Goal: Task Accomplishment & Management: Manage account settings

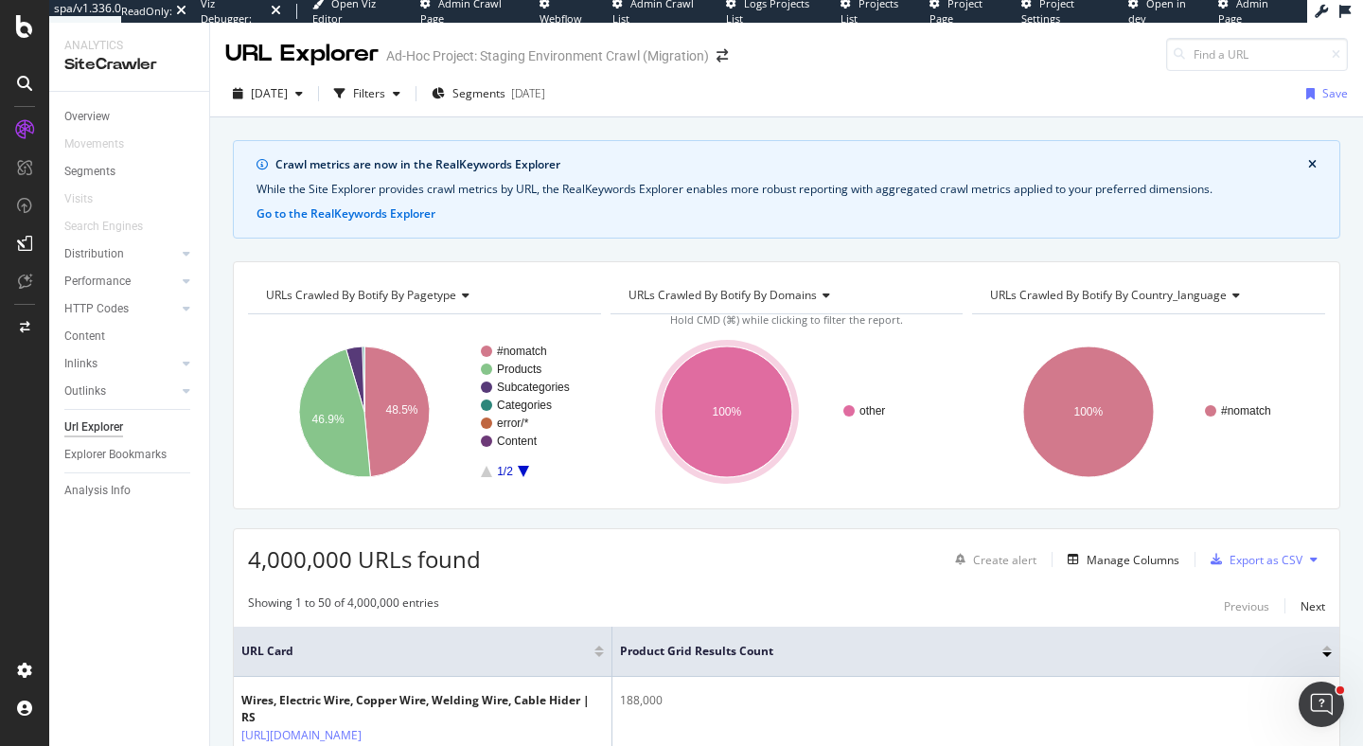
scroll to position [459, 0]
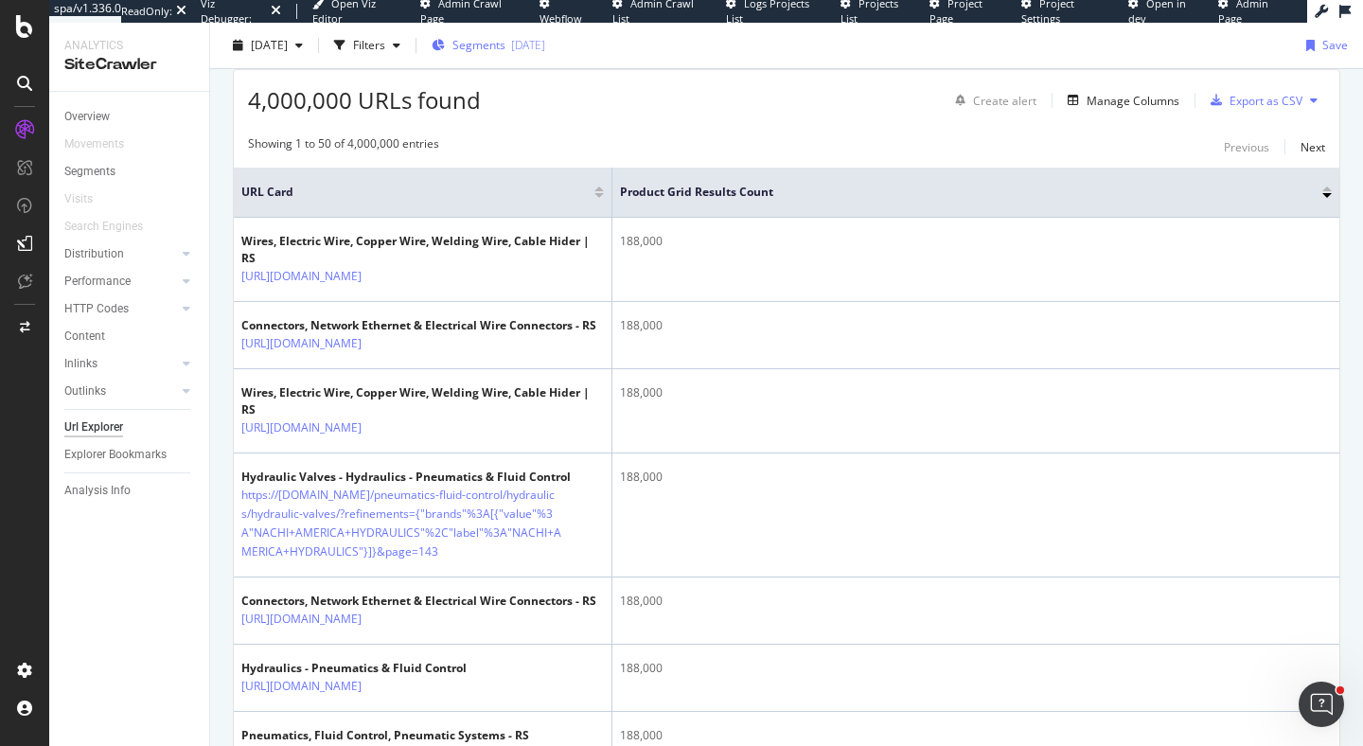
click at [506, 49] on span "Segments" at bounding box center [479, 45] width 53 height 16
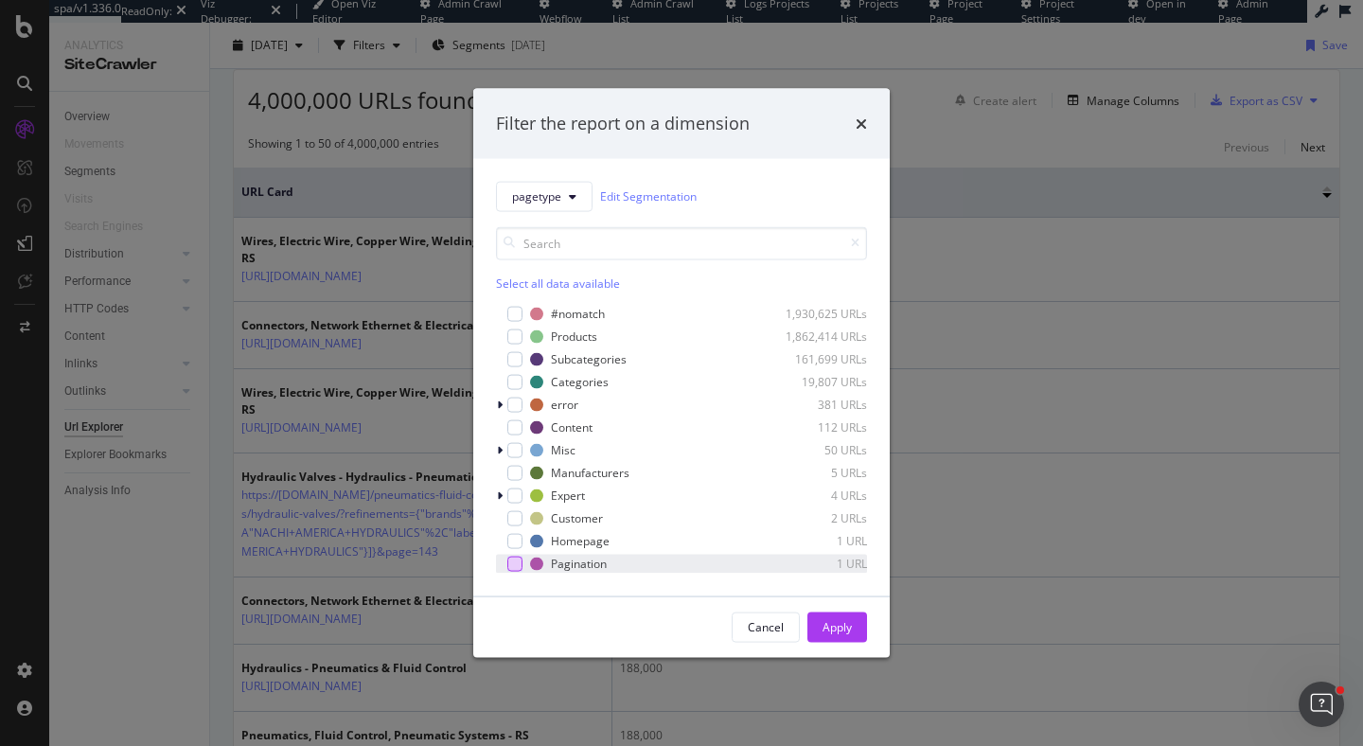
click at [513, 570] on div "modal" at bounding box center [514, 563] width 15 height 15
click at [842, 627] on div "Apply" at bounding box center [837, 627] width 29 height 16
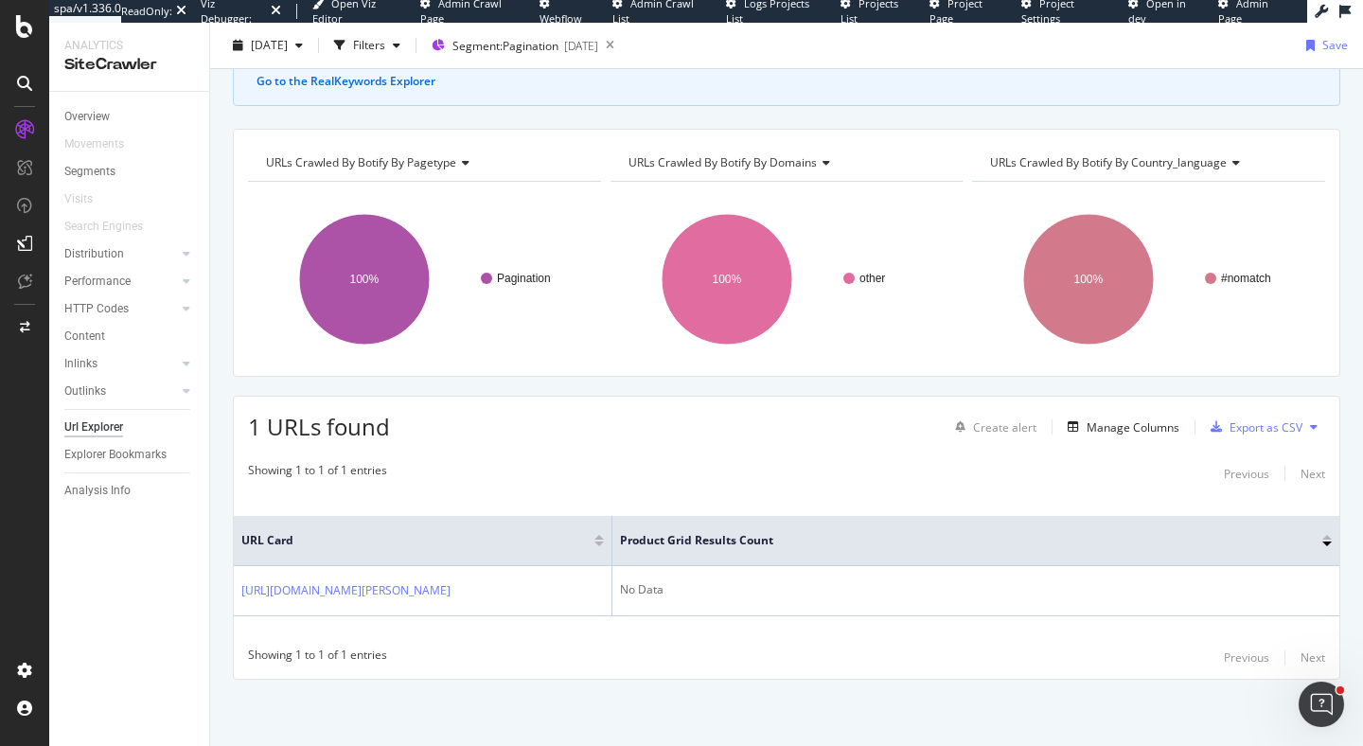
scroll to position [120, 0]
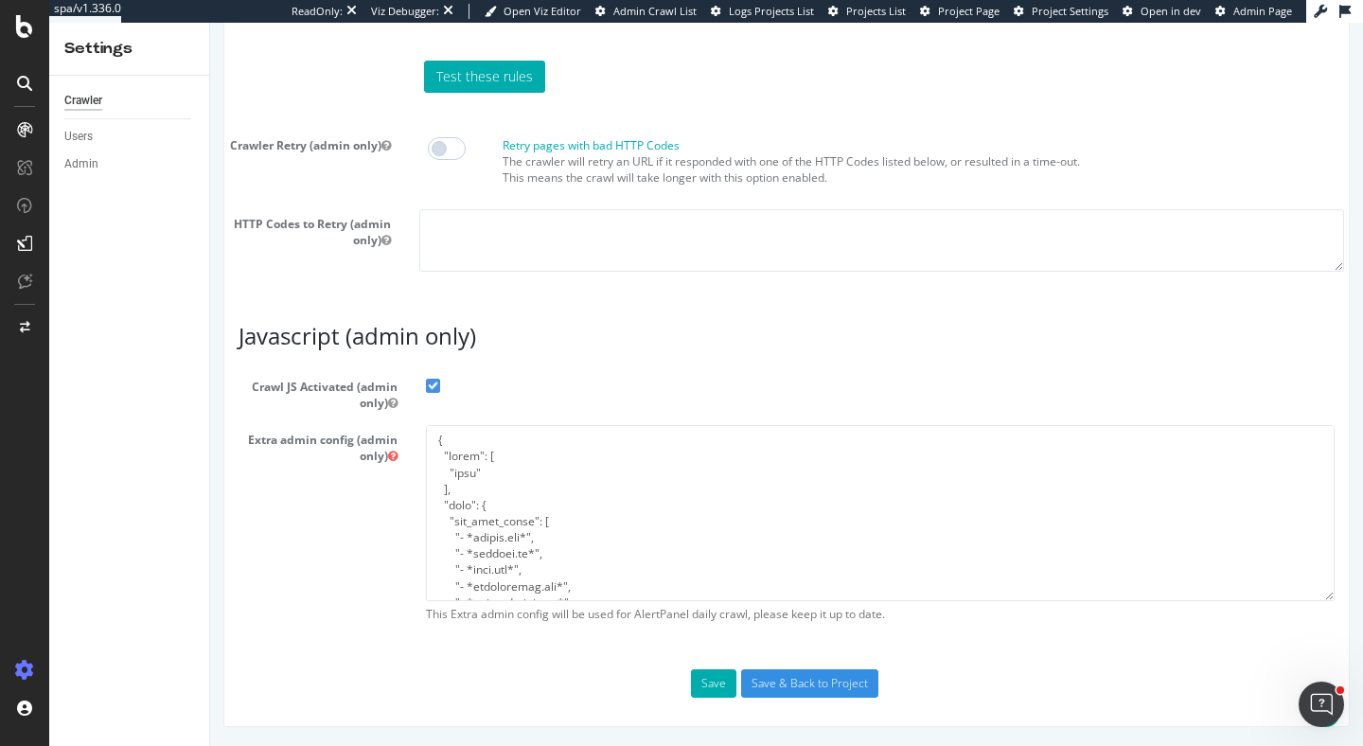
scroll to position [520, 0]
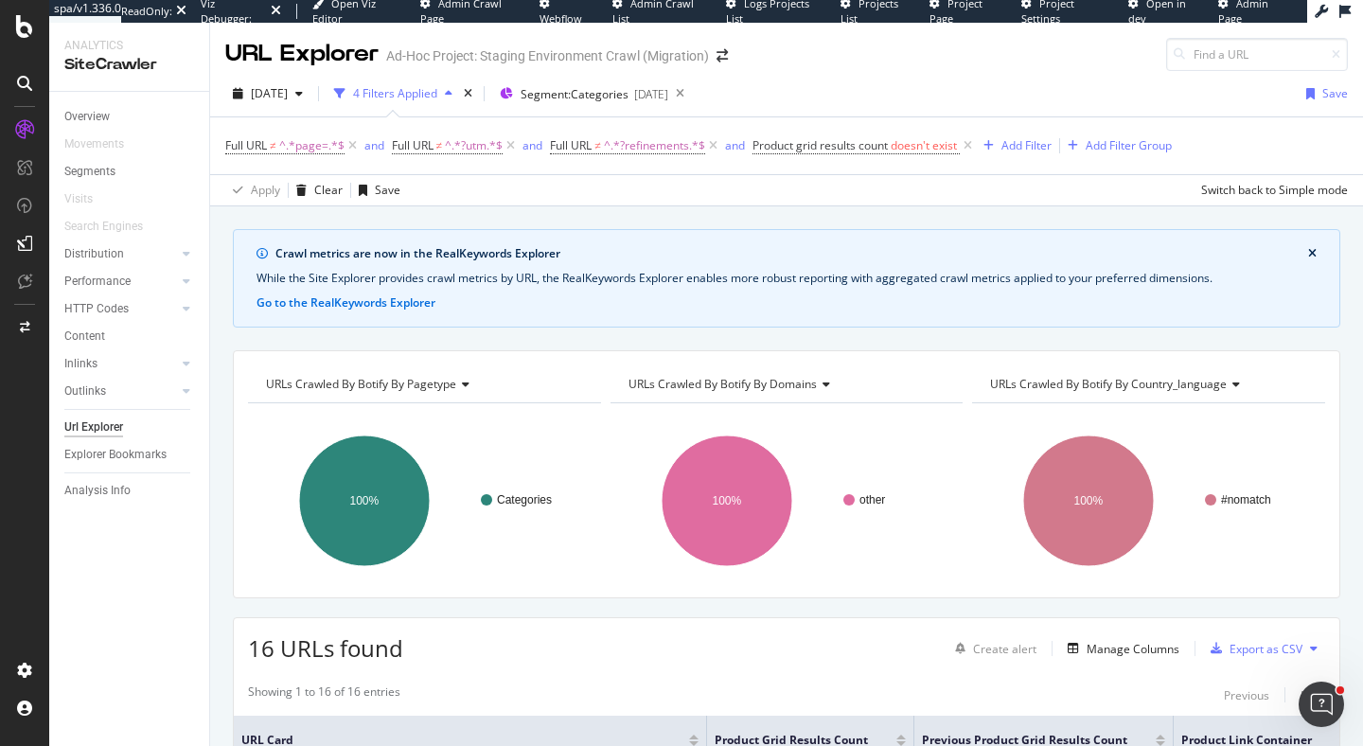
scroll to position [168, 0]
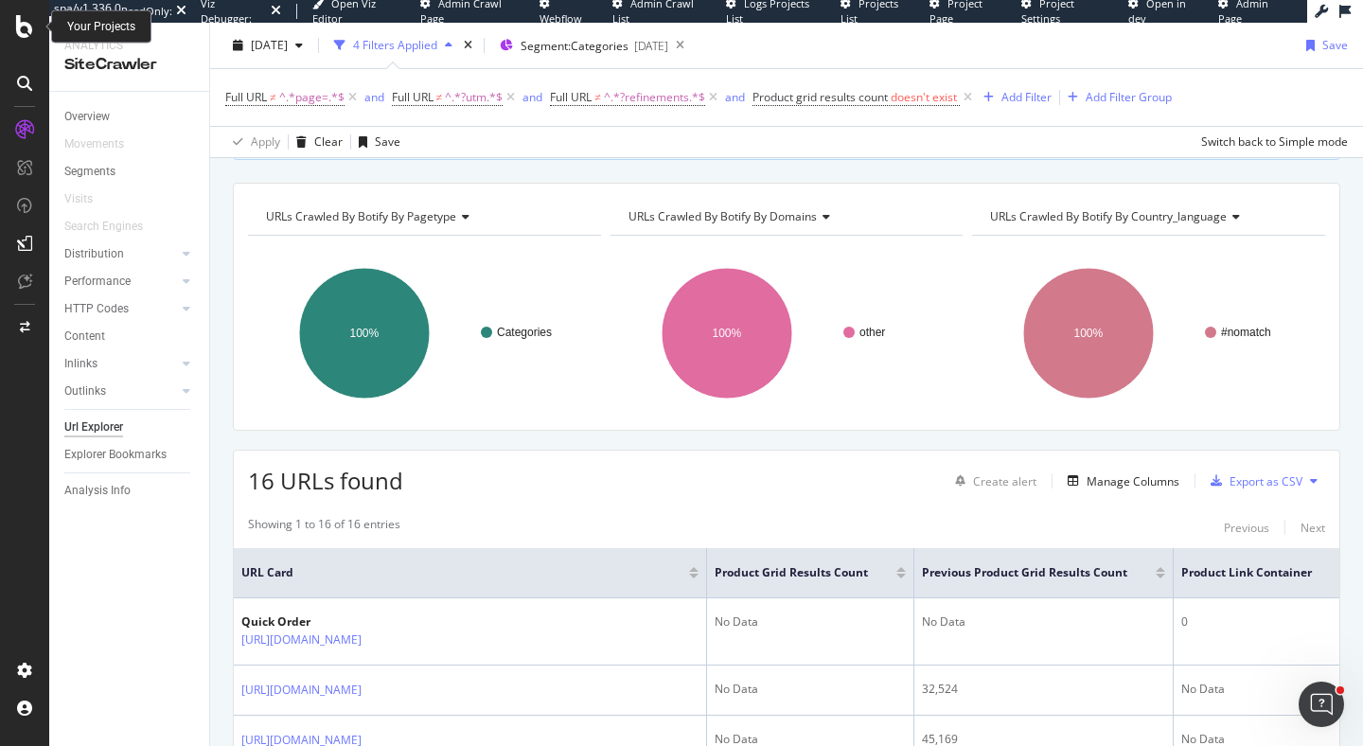
click at [7, 39] on div at bounding box center [24, 373] width 49 height 746
click at [27, 27] on icon at bounding box center [24, 26] width 17 height 23
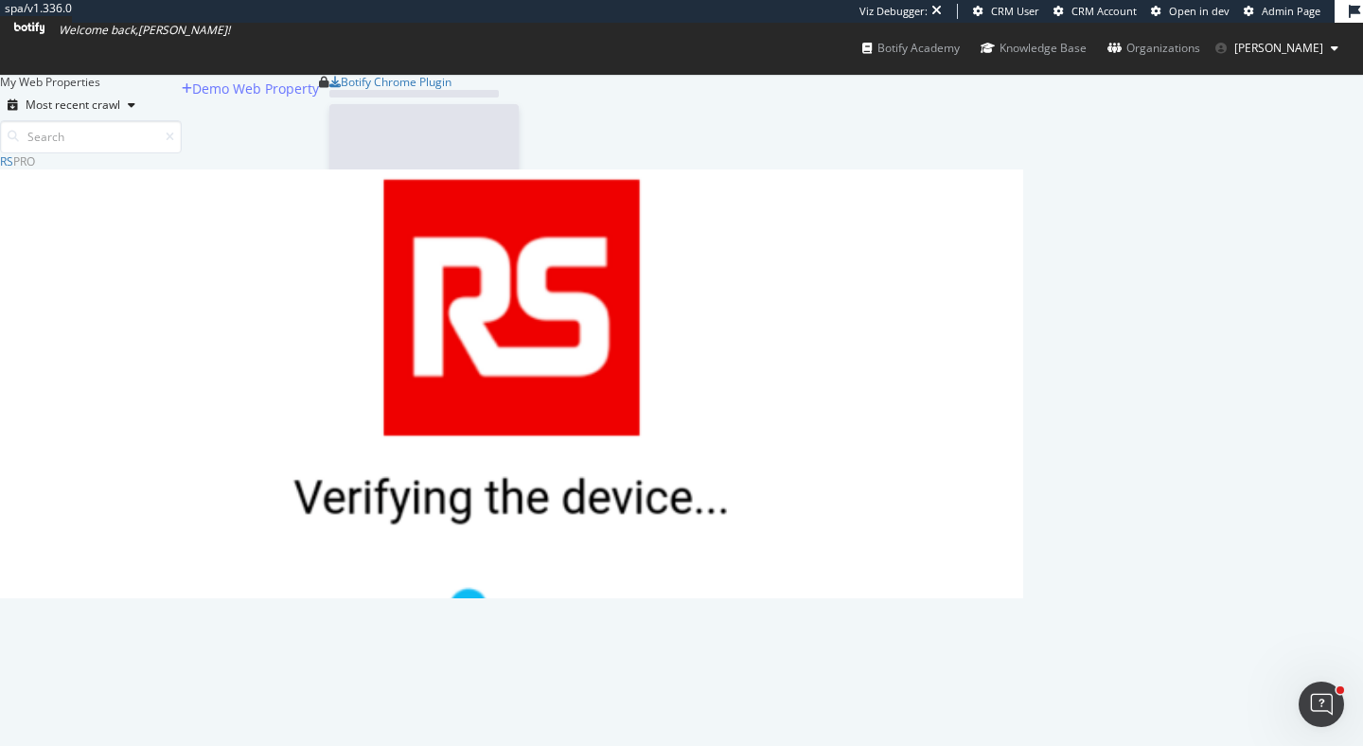
scroll to position [445, 1023]
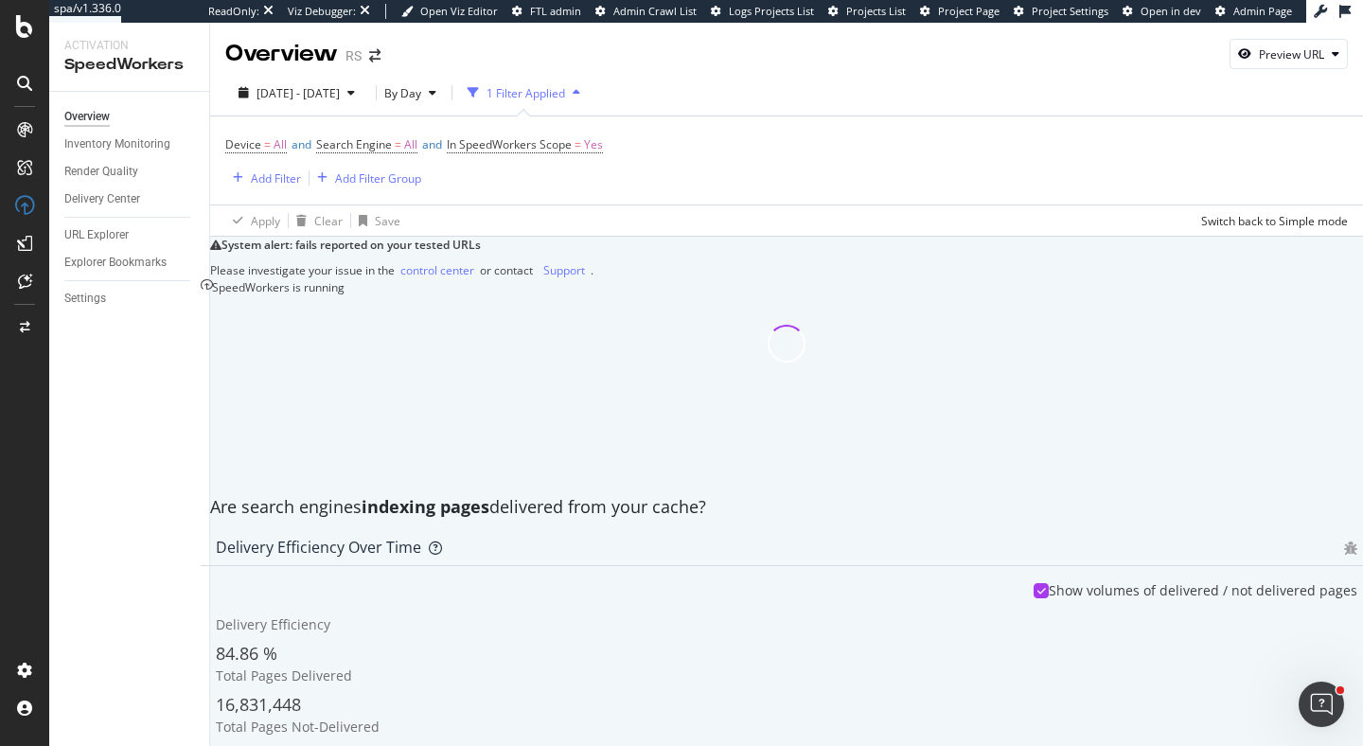
scroll to position [343, 0]
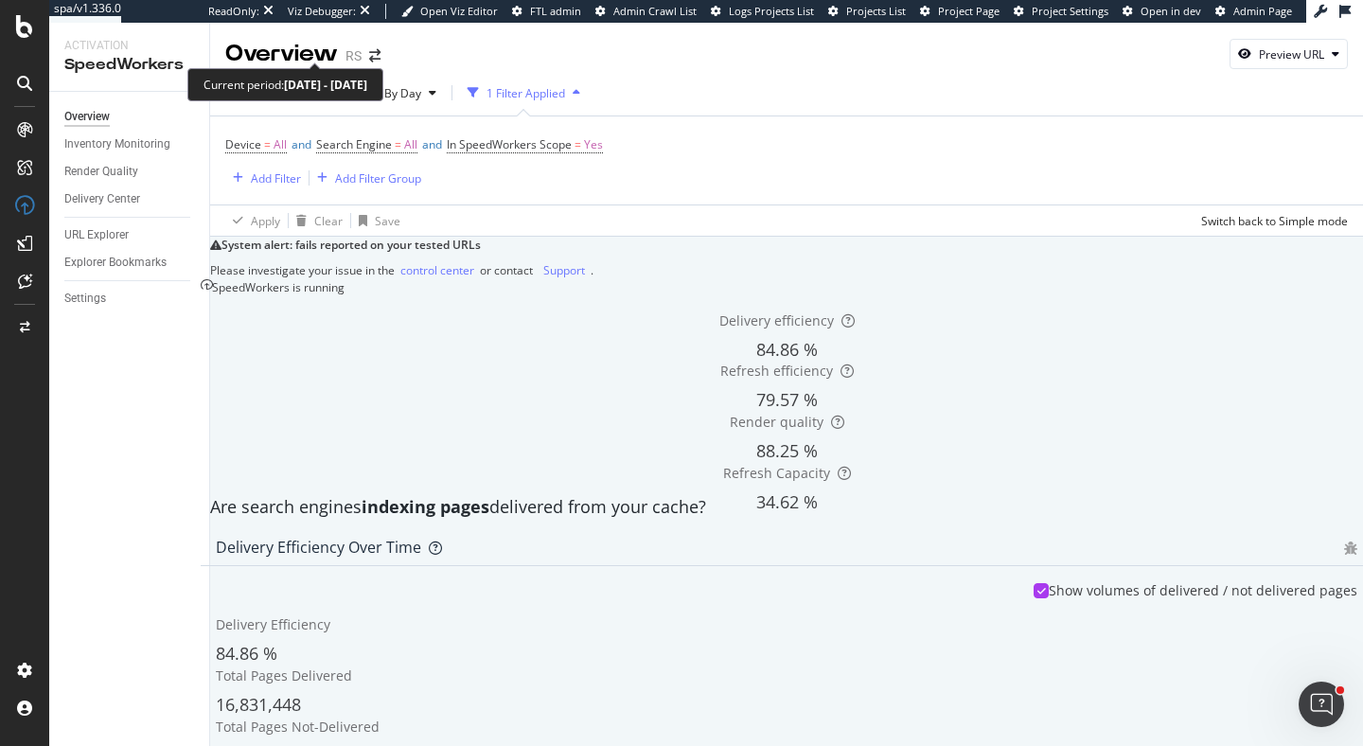
click at [340, 85] on span "2025 Jul. 19th - Aug. 15th" at bounding box center [298, 93] width 83 height 16
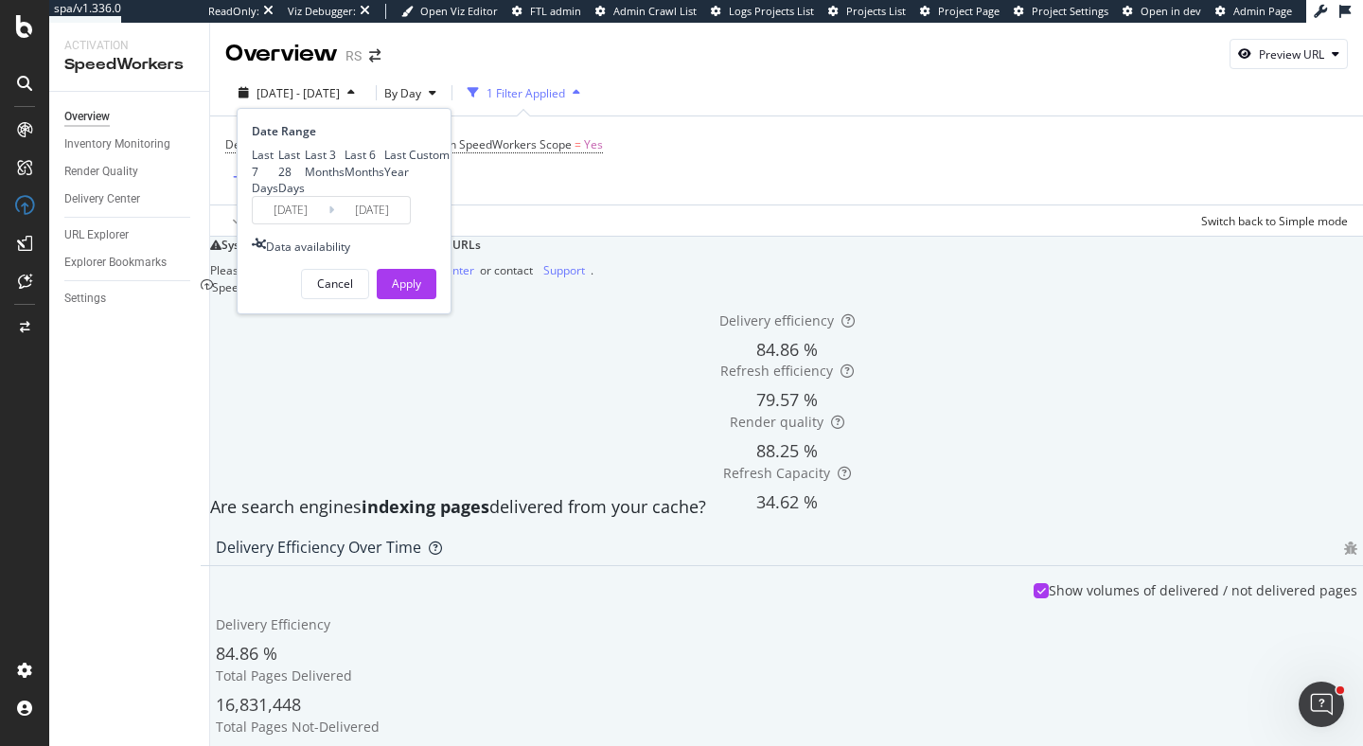
click at [384, 179] on div "Last Year" at bounding box center [396, 163] width 25 height 32
type input "2024/08/16"
click at [407, 292] on div "Apply" at bounding box center [406, 283] width 29 height 16
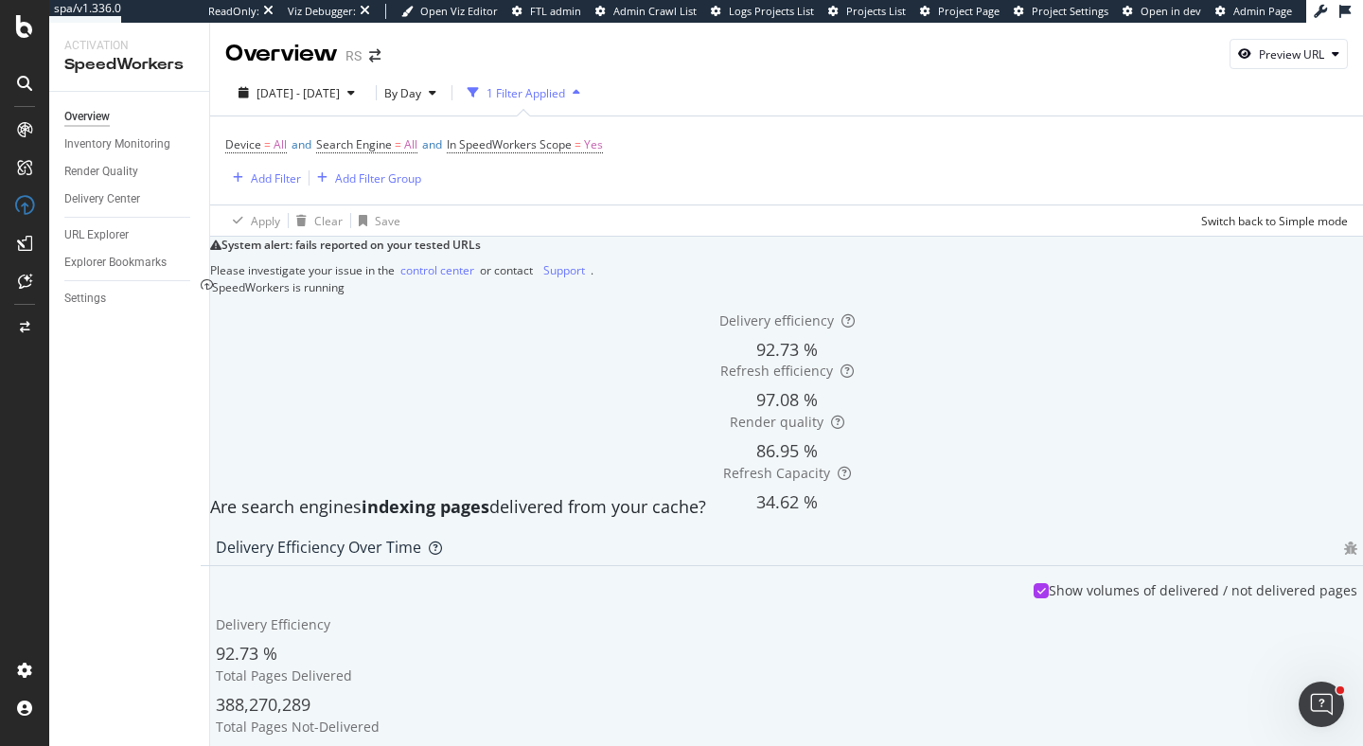
click at [285, 85] on span "2024 Aug. 16th - 2025 Aug. 15th" at bounding box center [298, 93] width 83 height 16
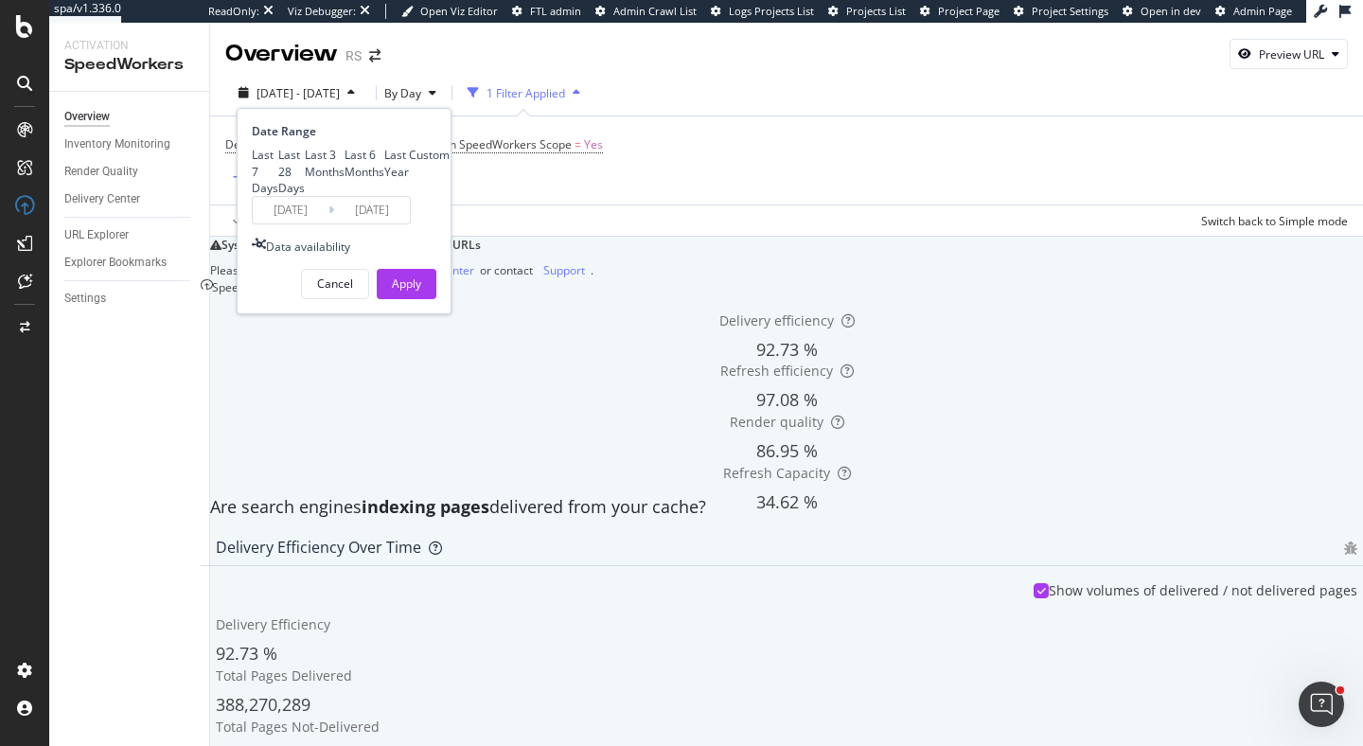
click at [345, 178] on div "Last 6 Months" at bounding box center [365, 163] width 40 height 32
type input "2025/02/16"
click at [430, 299] on button "Apply" at bounding box center [407, 284] width 60 height 30
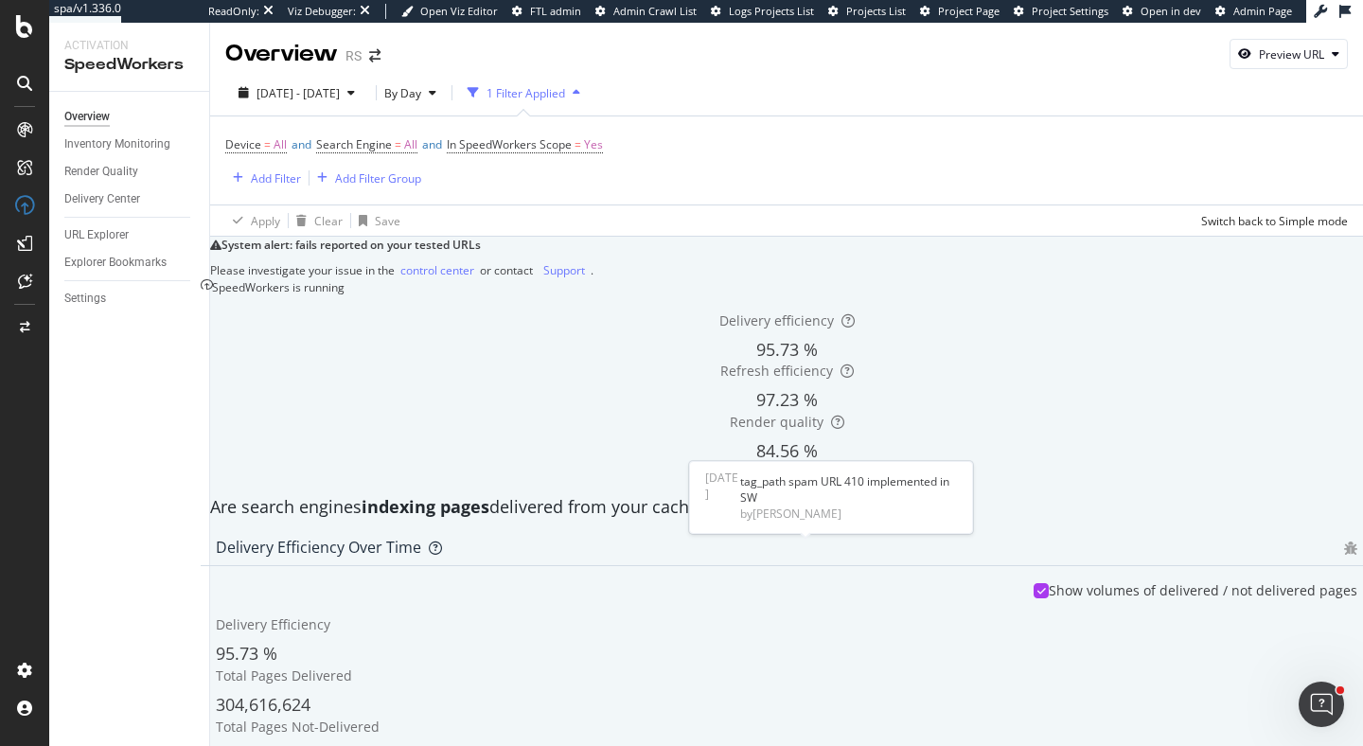
click at [862, 528] on div "Delivery Efficiency over time" at bounding box center [787, 547] width 1172 height 38
click at [88, 299] on div "Settings" at bounding box center [85, 299] width 42 height 20
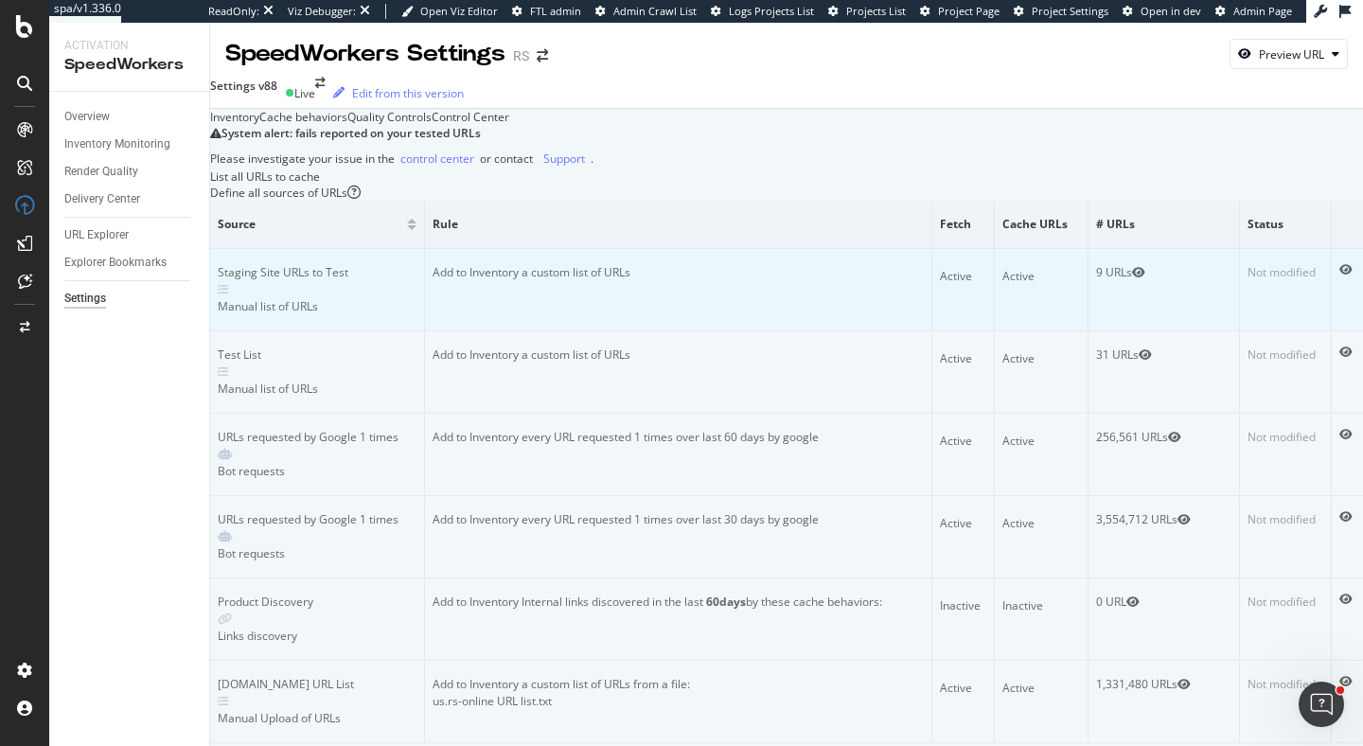
scroll to position [986, 0]
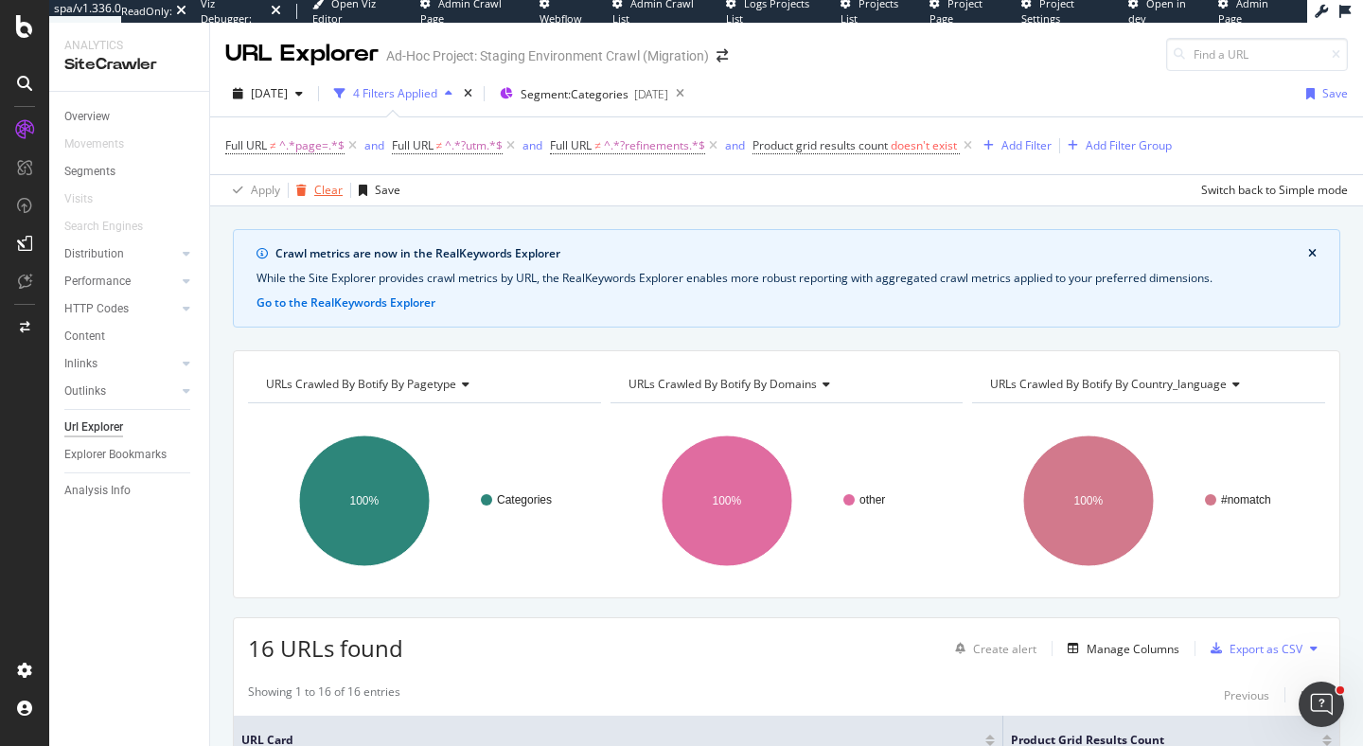
scroll to position [470, 0]
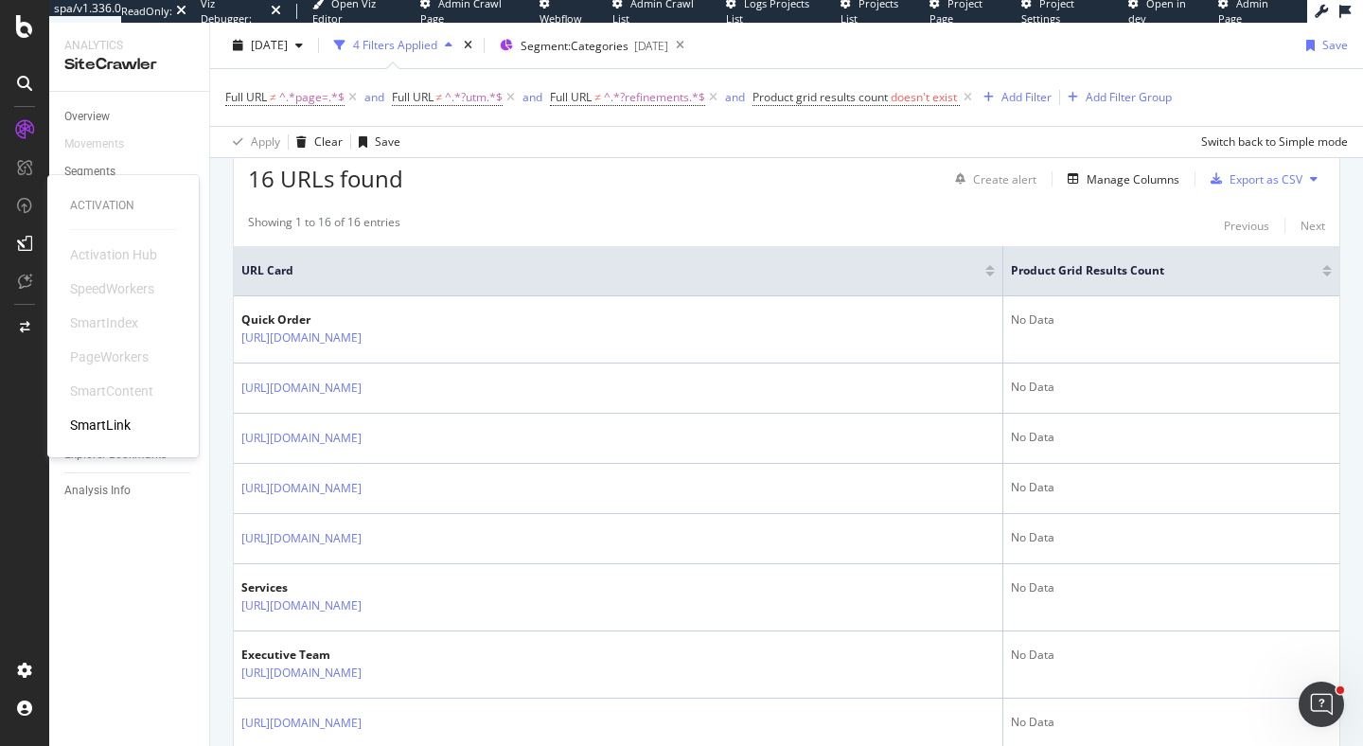
click at [128, 293] on div "SpeedWorkers" at bounding box center [112, 288] width 84 height 19
